Goal: Transaction & Acquisition: Download file/media

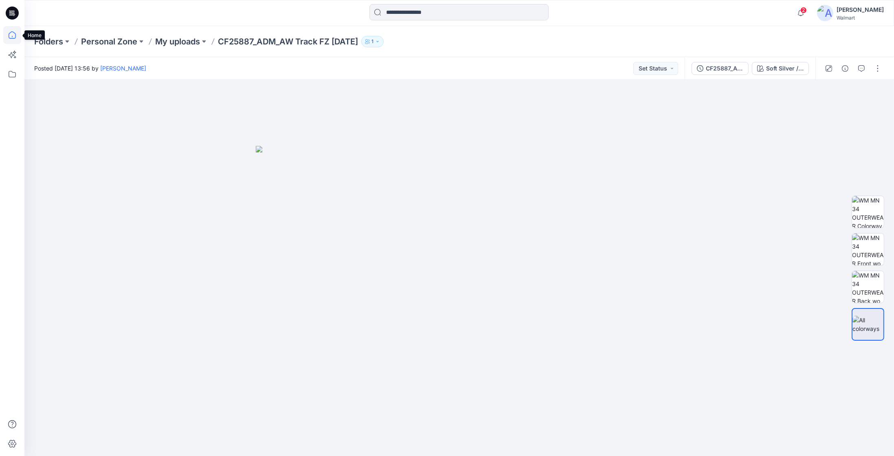
click at [14, 36] on icon at bounding box center [12, 35] width 18 height 18
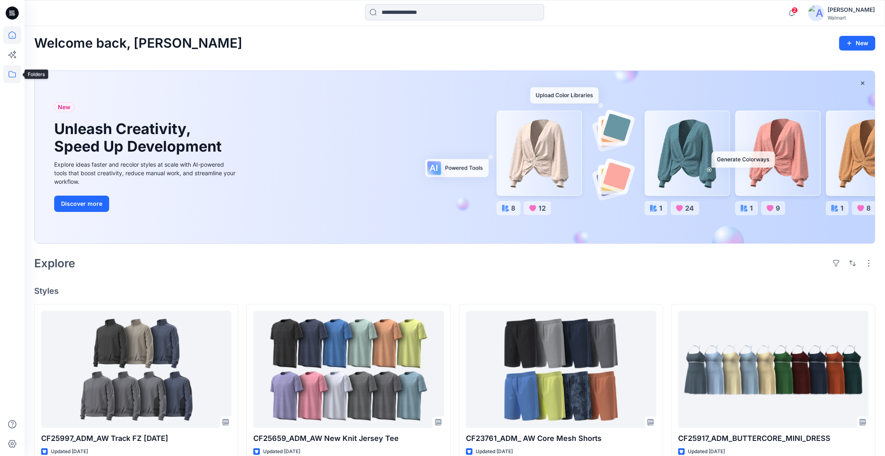
click at [11, 74] on icon at bounding box center [12, 74] width 18 height 18
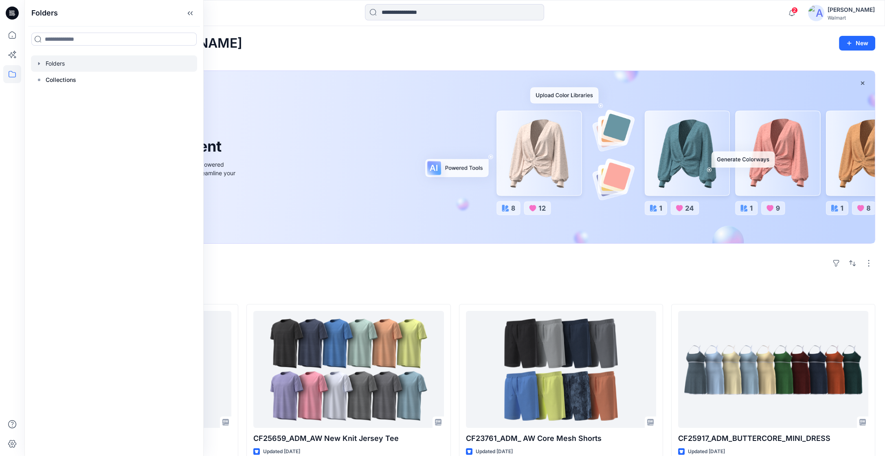
click at [36, 65] on icon "button" at bounding box center [39, 63] width 7 height 7
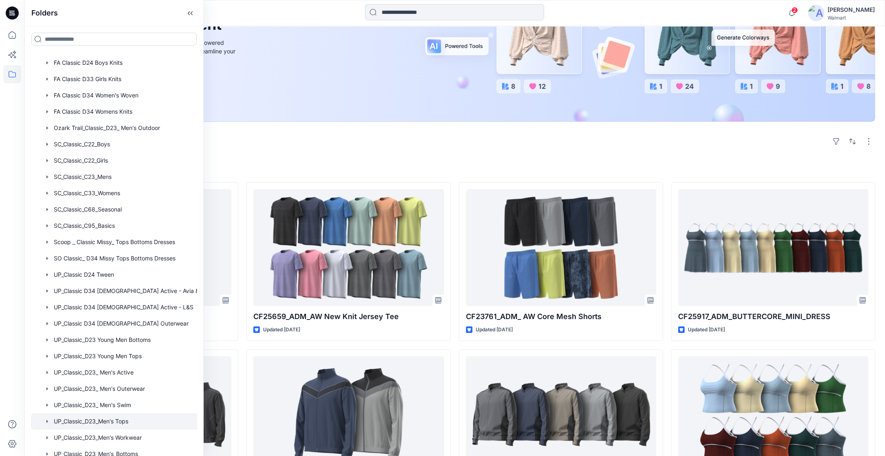
scroll to position [324, 0]
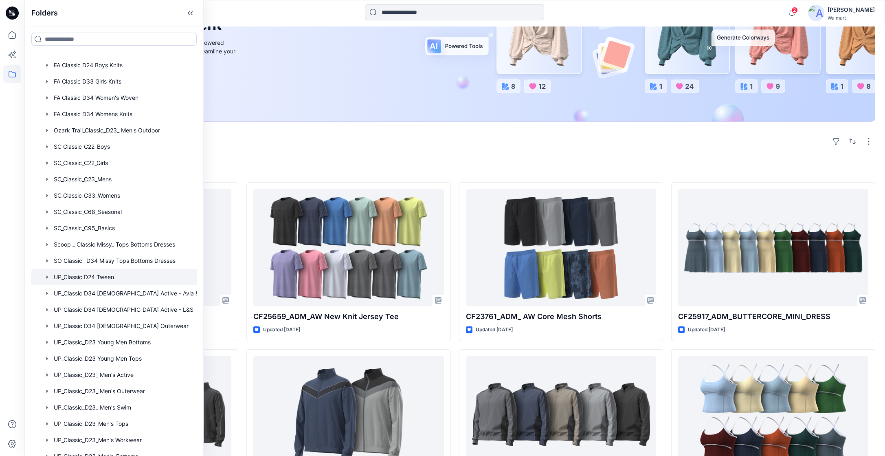
click at [110, 280] on div at bounding box center [122, 277] width 183 height 16
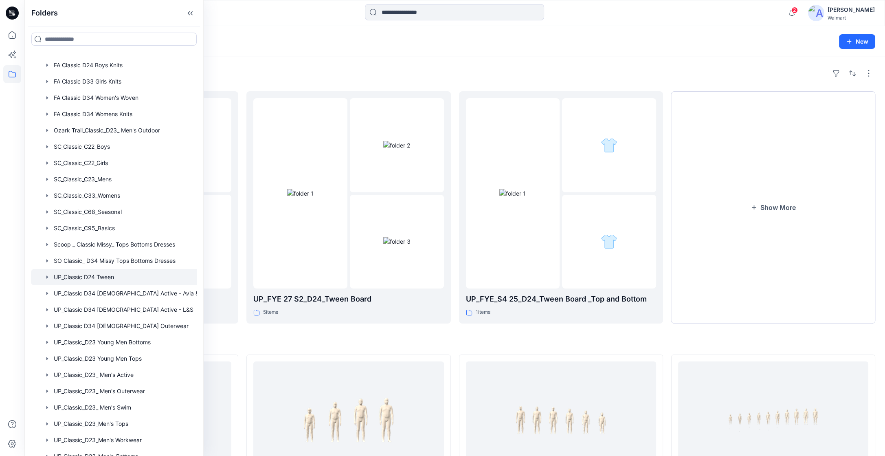
click at [415, 343] on h4 "Styles" at bounding box center [454, 341] width 841 height 10
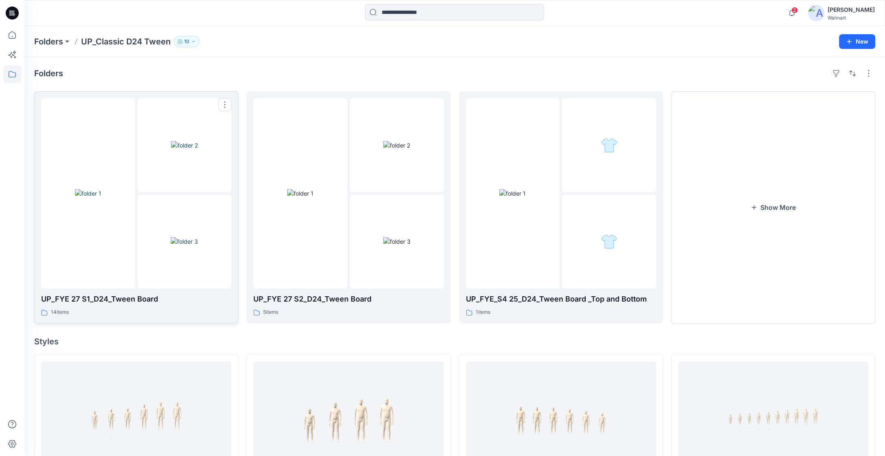
click at [186, 246] on img at bounding box center [184, 241] width 27 height 9
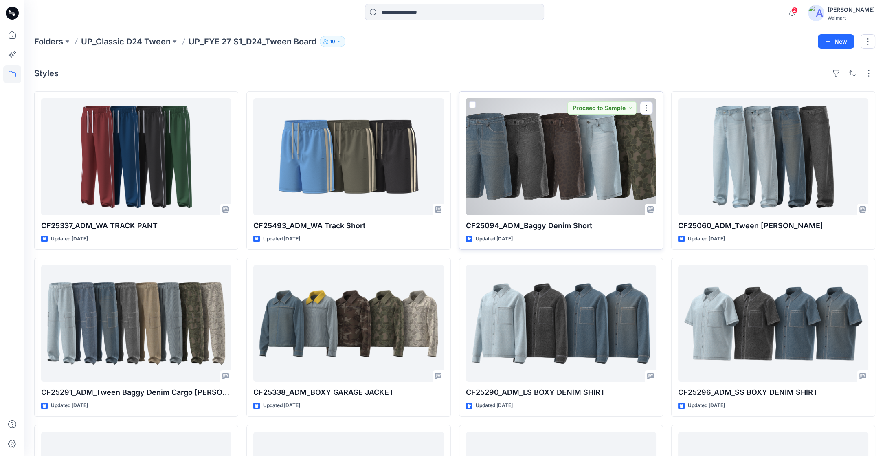
click at [534, 184] on div at bounding box center [561, 156] width 190 height 117
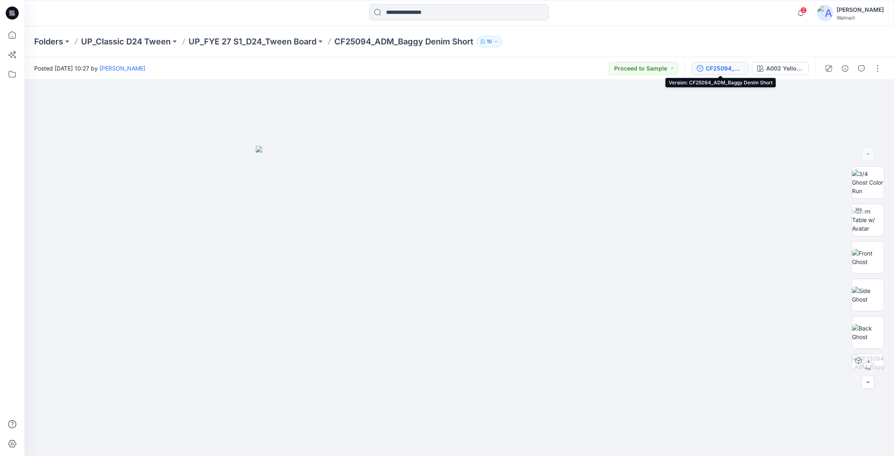
click at [725, 68] on div "CF25094_ADM_Baggy Denim Short" at bounding box center [724, 68] width 37 height 9
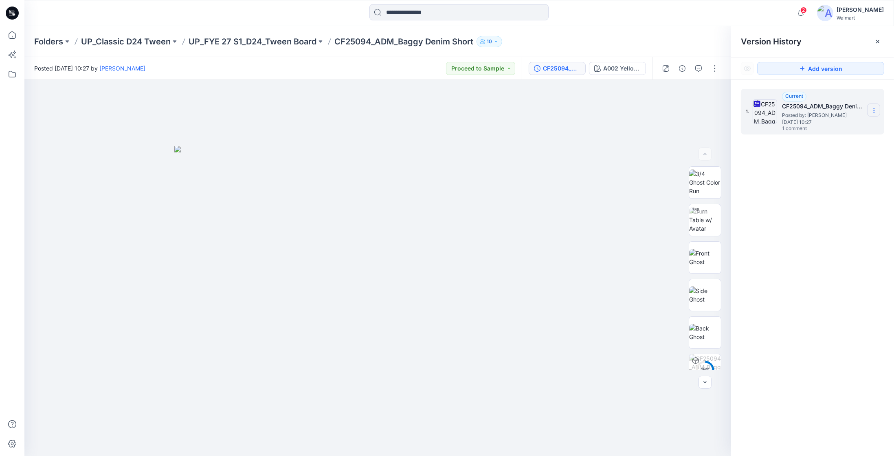
click at [872, 110] on icon at bounding box center [874, 110] width 7 height 7
click at [849, 126] on span "Download Source BW File" at bounding box center [833, 126] width 68 height 10
